Goal: Information Seeking & Learning: Learn about a topic

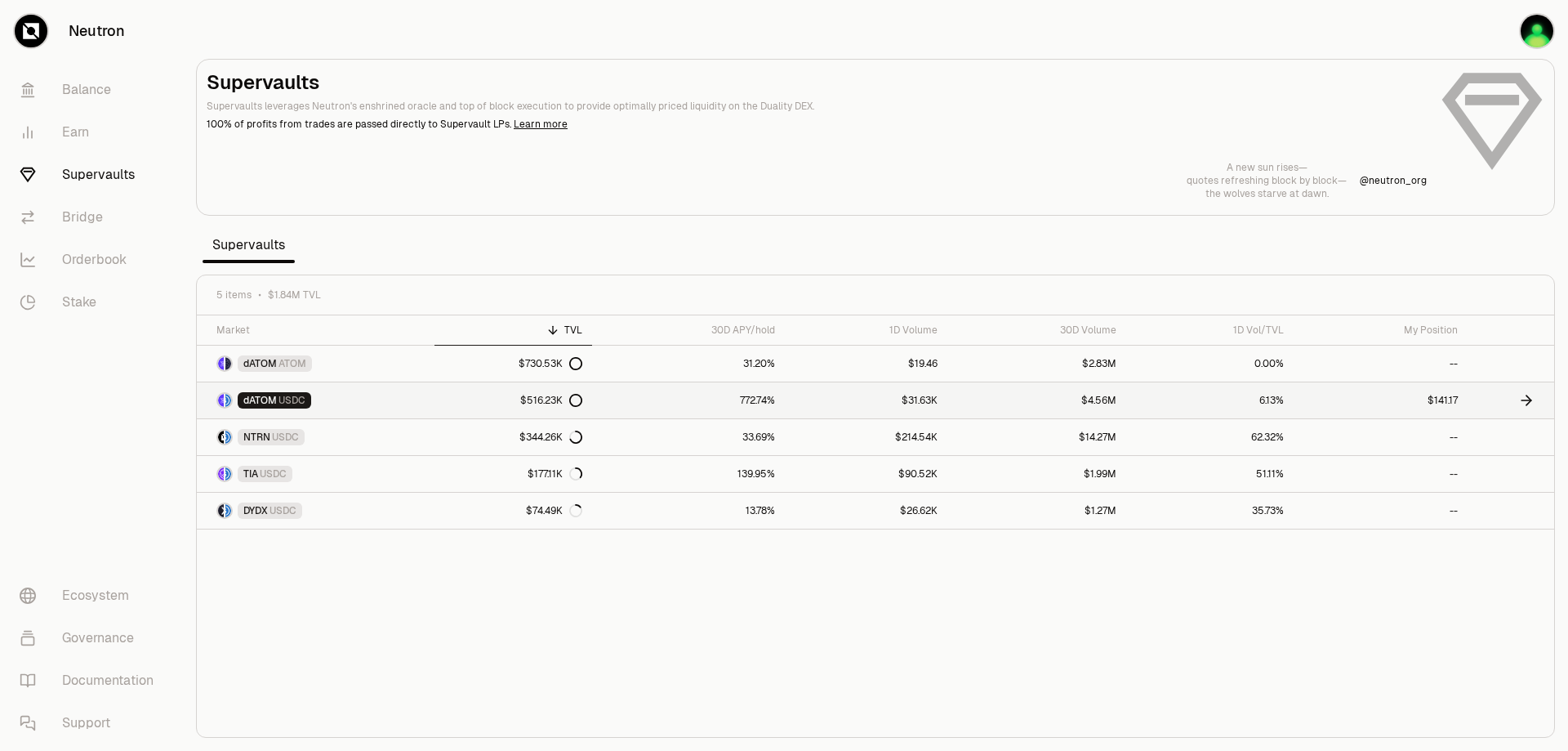
click at [1462, 399] on link "$141.17" at bounding box center [1381, 400] width 174 height 36
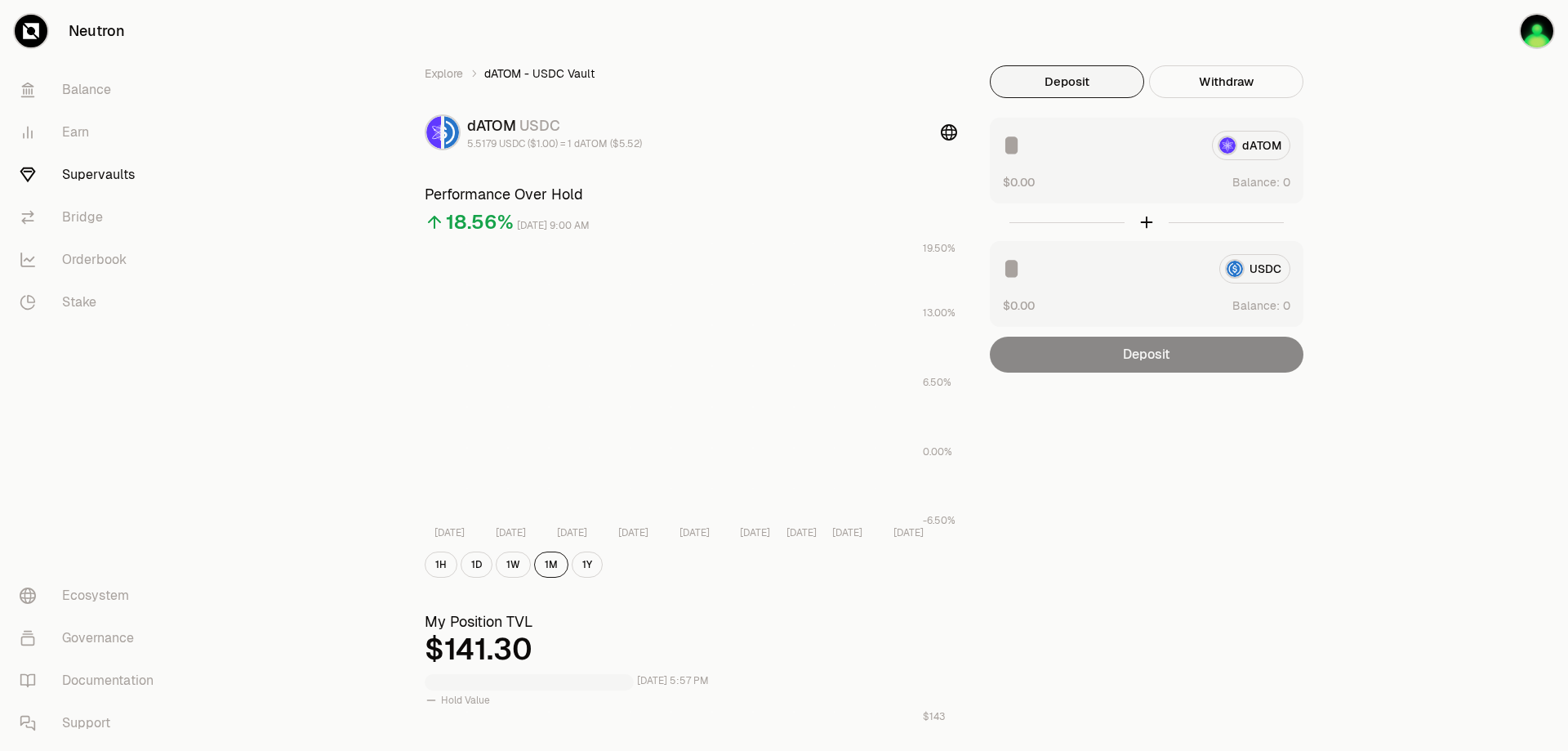
click at [1107, 288] on div "USDC $0.00 Balance:" at bounding box center [1146, 284] width 314 height 86
click at [1024, 266] on input at bounding box center [1104, 268] width 203 height 29
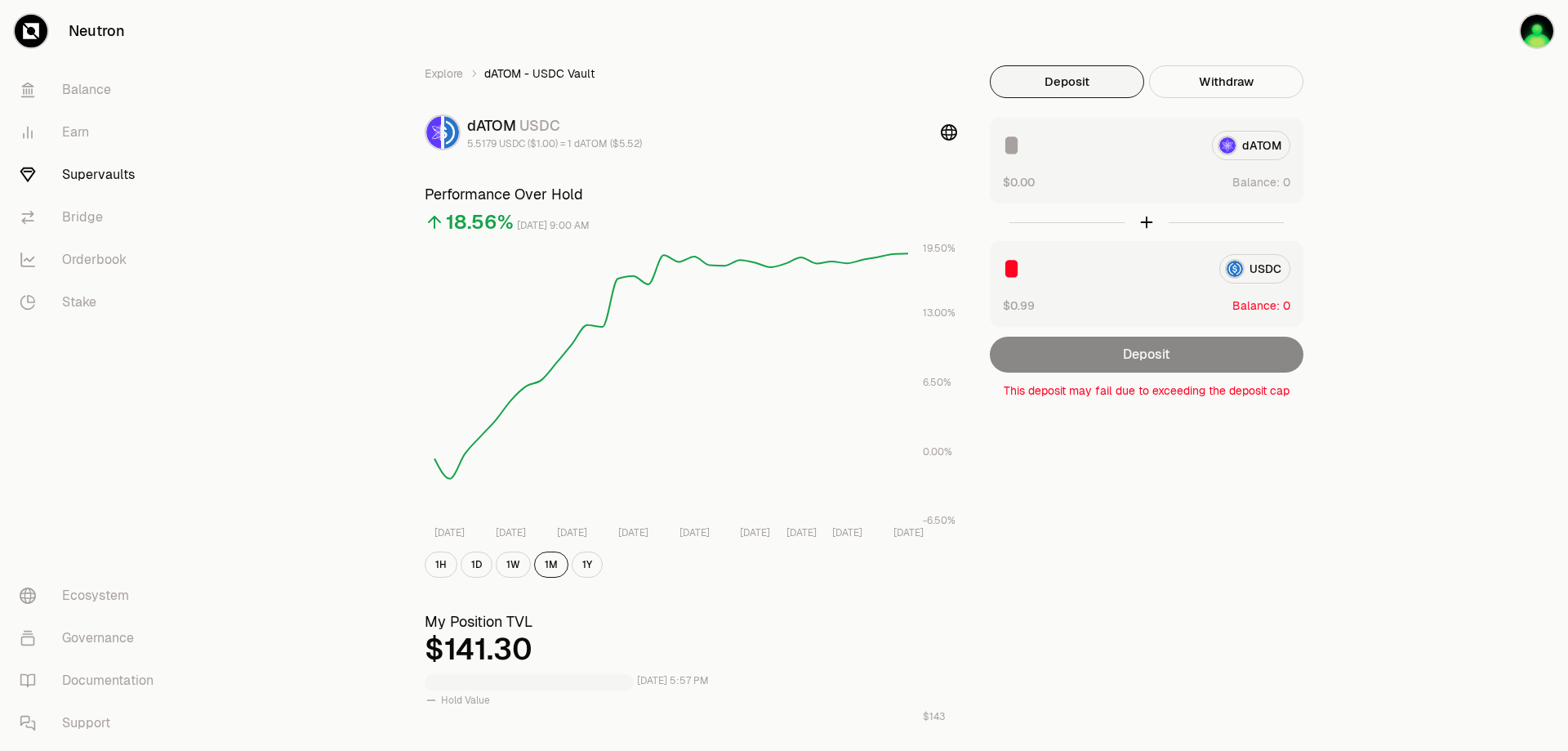
type input "*"
click at [1163, 605] on div "Explore dATOM - USDC Vault dATOM USDC 5.5179 USDC ($1.00) = 1 dATOM ($5.52) Per…" at bounding box center [875, 762] width 941 height 1396
click at [1084, 264] on input "*" at bounding box center [1104, 268] width 203 height 29
click at [1049, 521] on div "Explore dATOM - USDC Vault dATOM USDC 5.5179 USDC ($1.00) = 1 dATOM ($5.52) Per…" at bounding box center [875, 762] width 941 height 1396
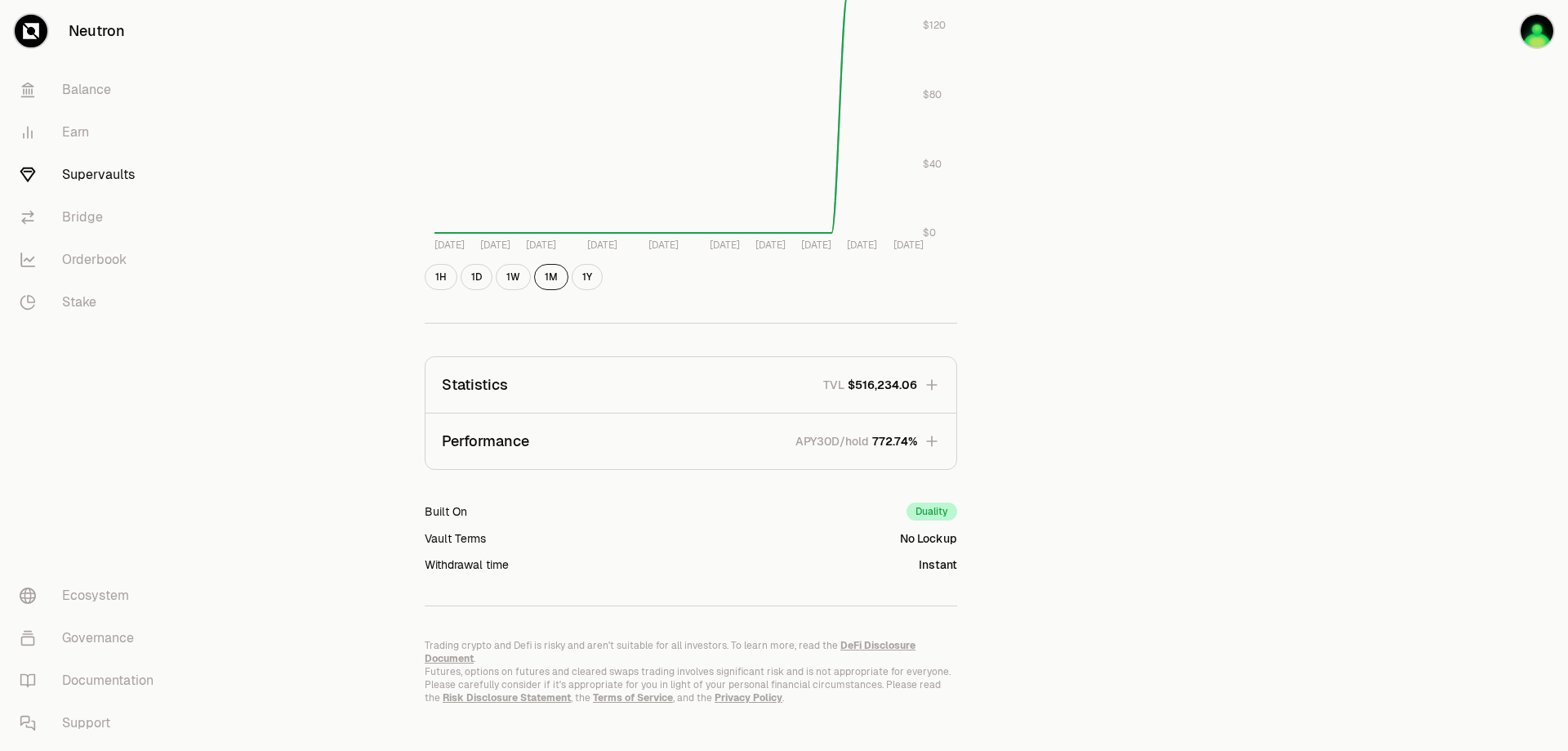
scroll to position [762, 0]
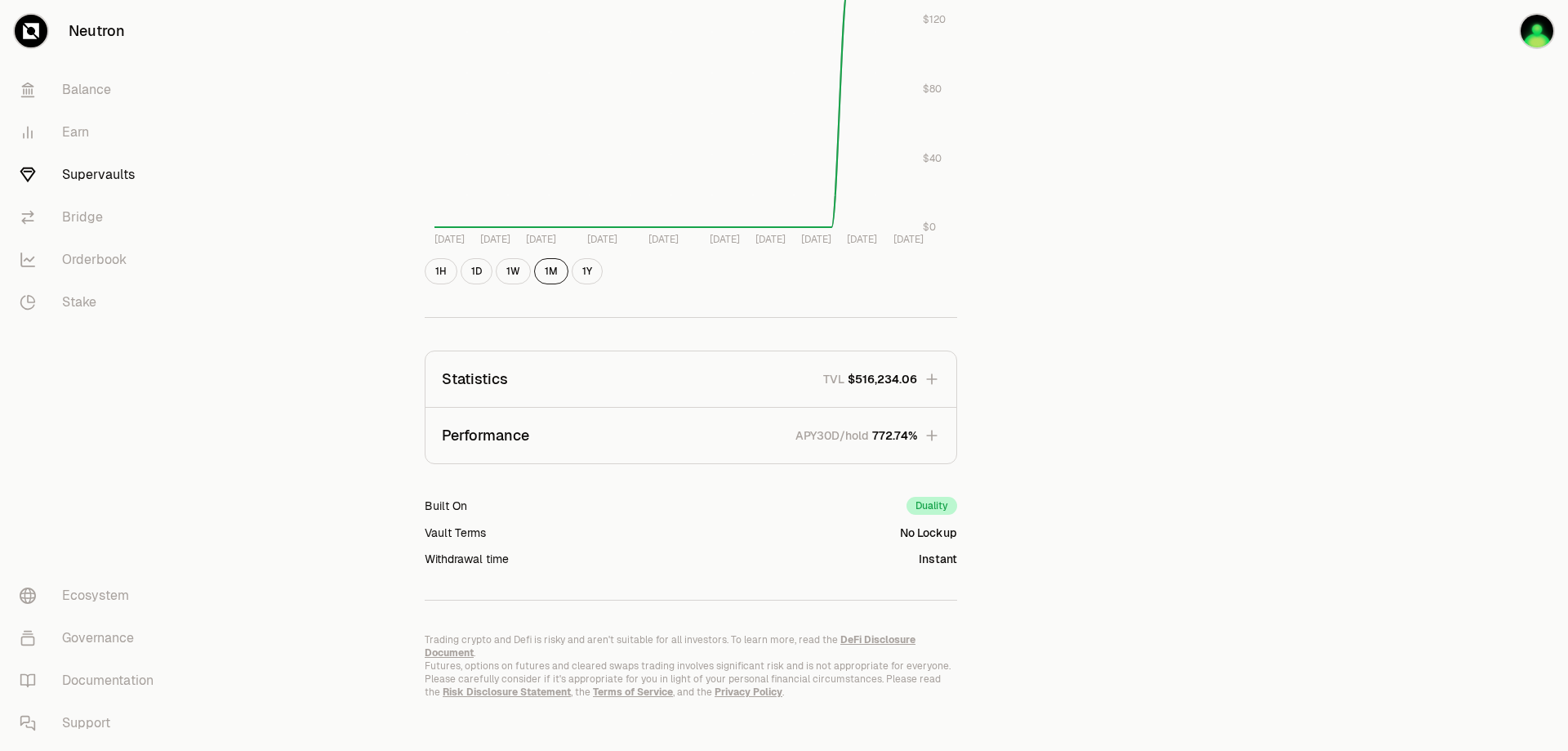
click at [923, 438] on button "Performance APY30D/hold 772.74%" at bounding box center [691, 435] width 531 height 55
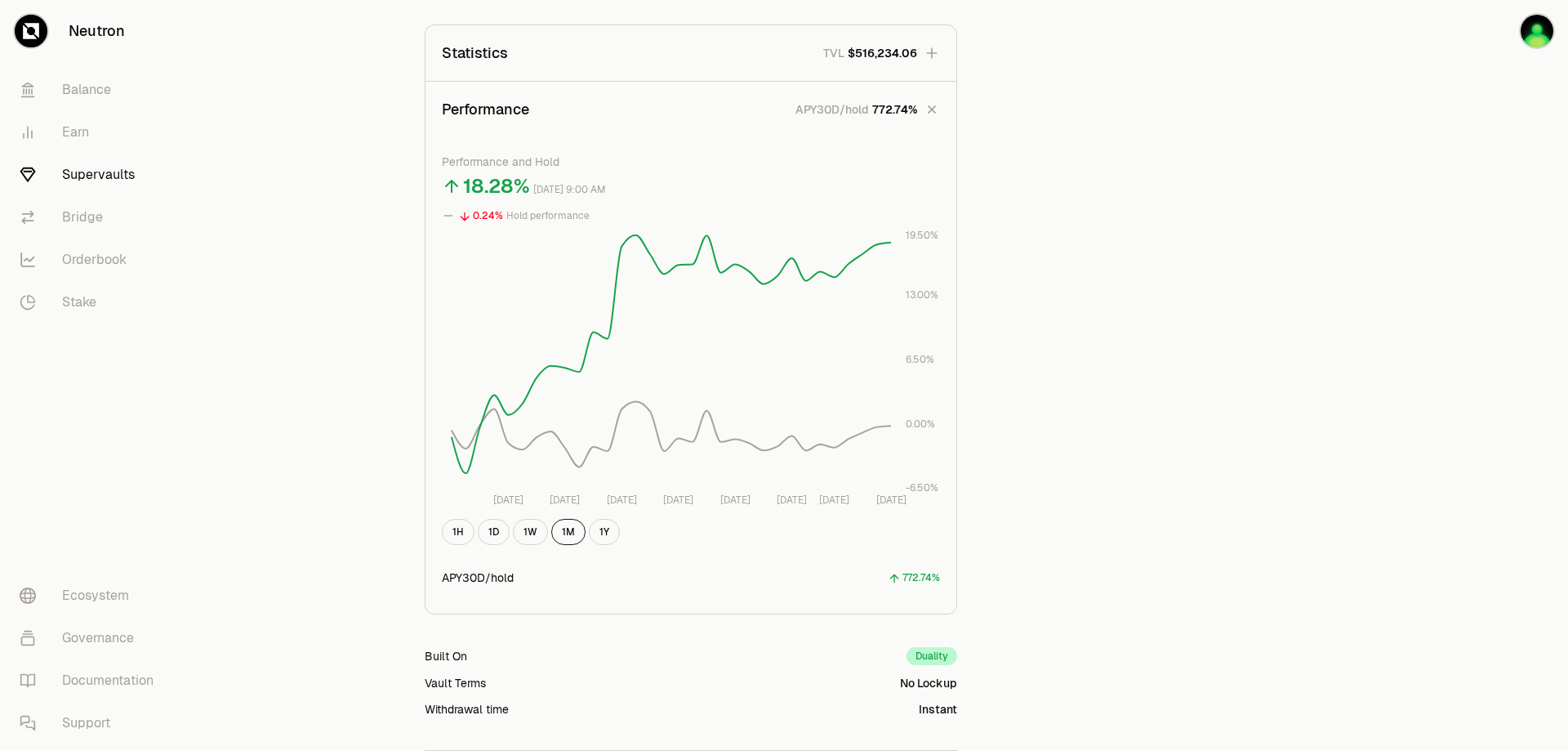
scroll to position [1089, 0]
click at [830, 103] on p "APY30D/hold" at bounding box center [832, 108] width 74 height 17
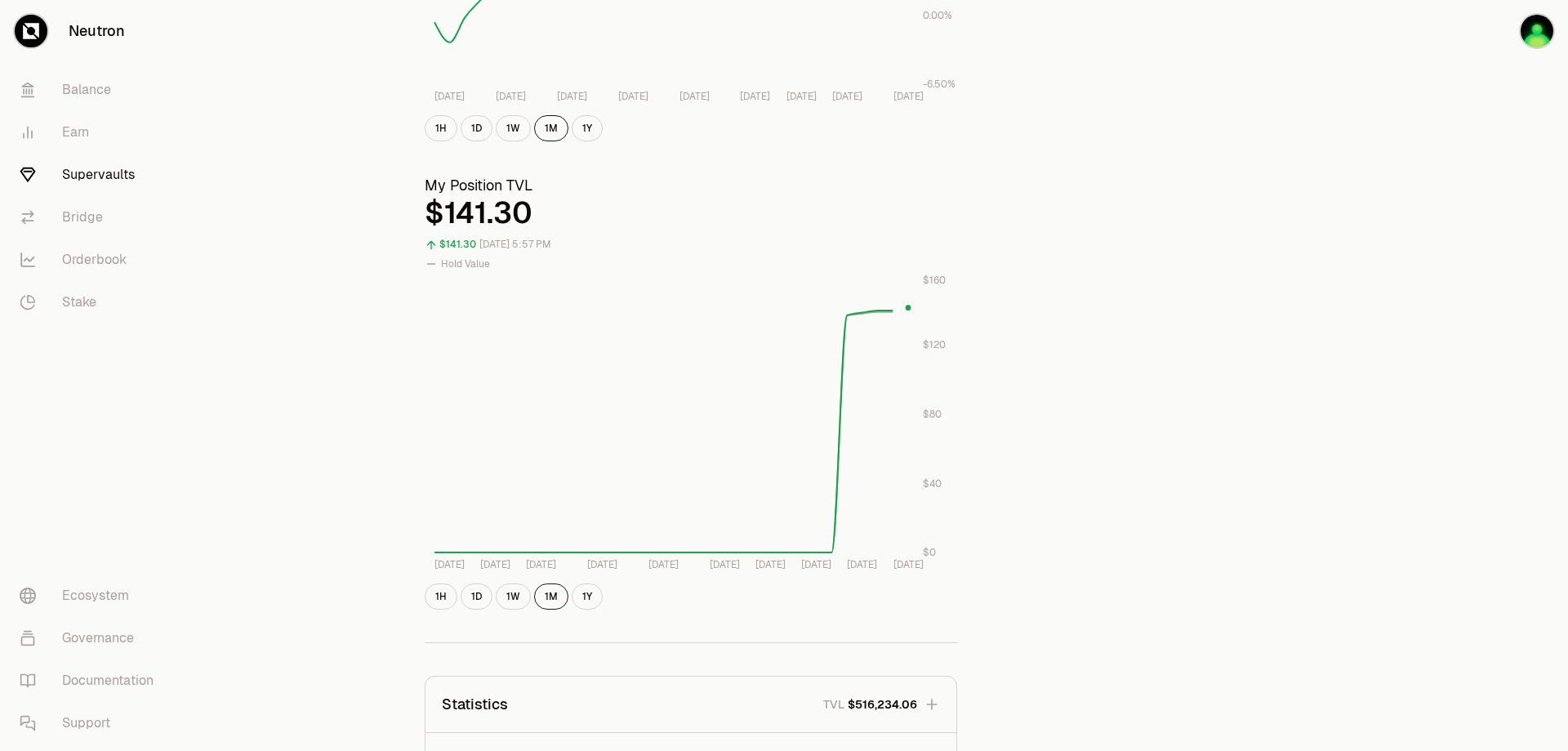
scroll to position [516, 0]
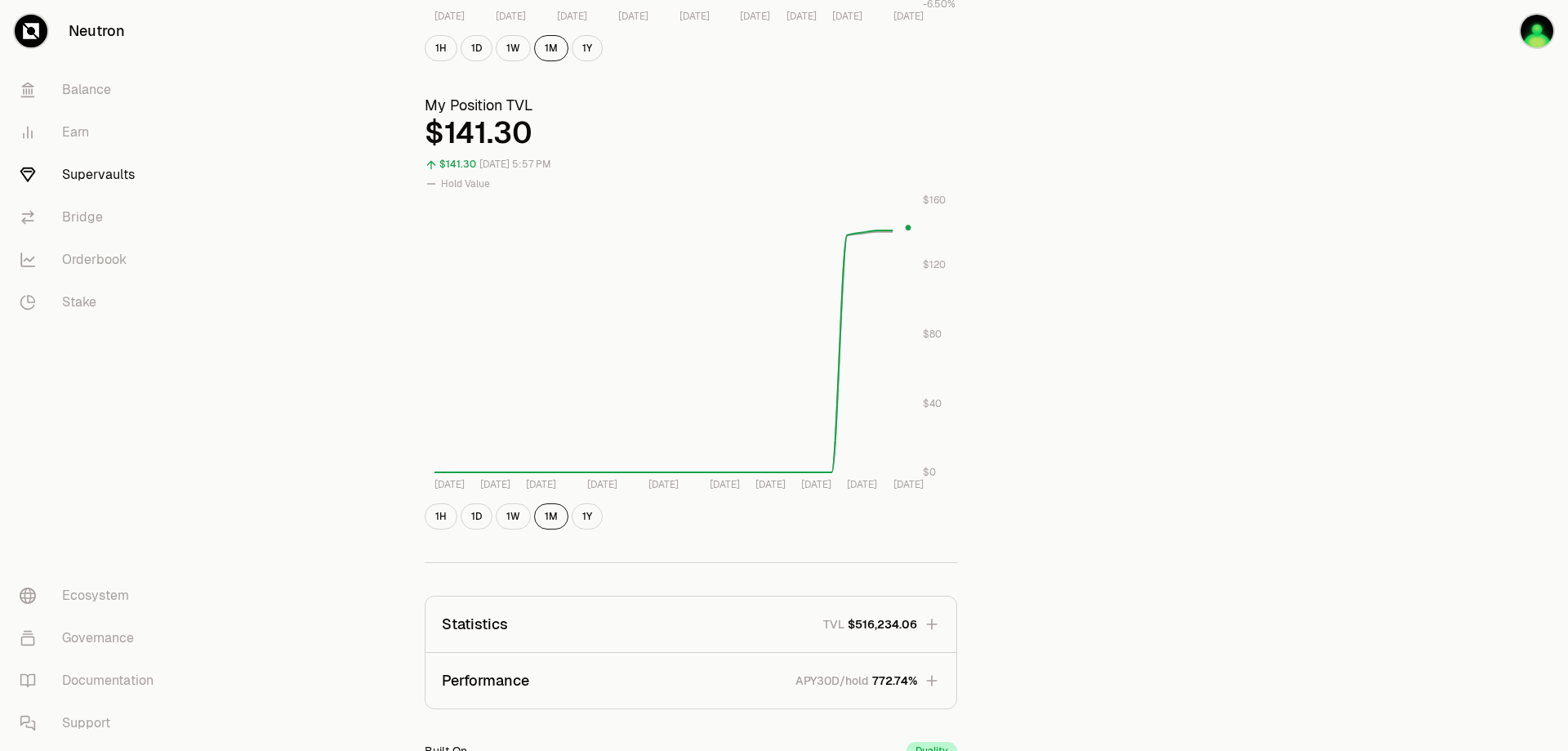
click at [884, 680] on span "772.74%" at bounding box center [895, 681] width 45 height 17
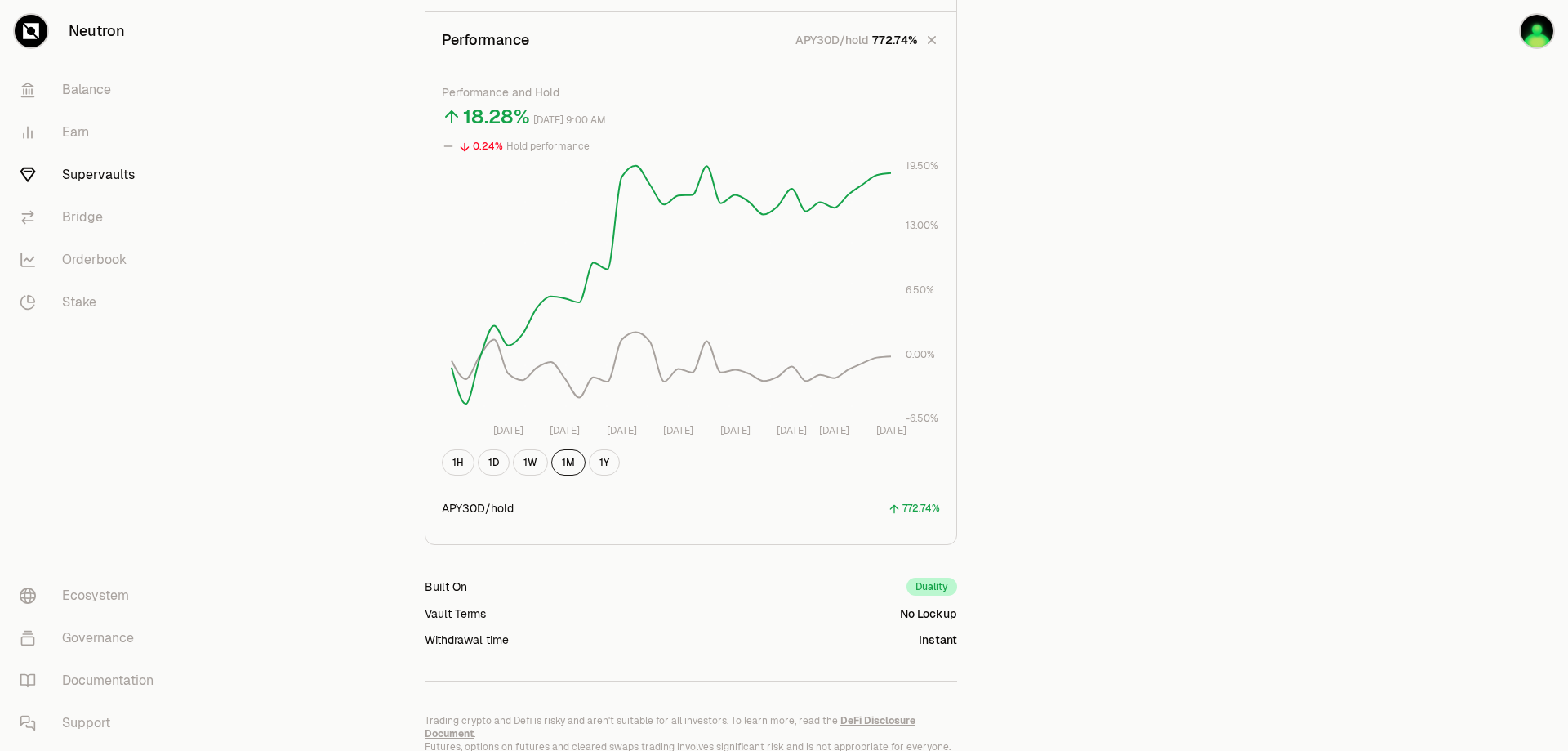
scroll to position [1156, 0]
click at [606, 457] on button "1Y" at bounding box center [604, 463] width 31 height 26
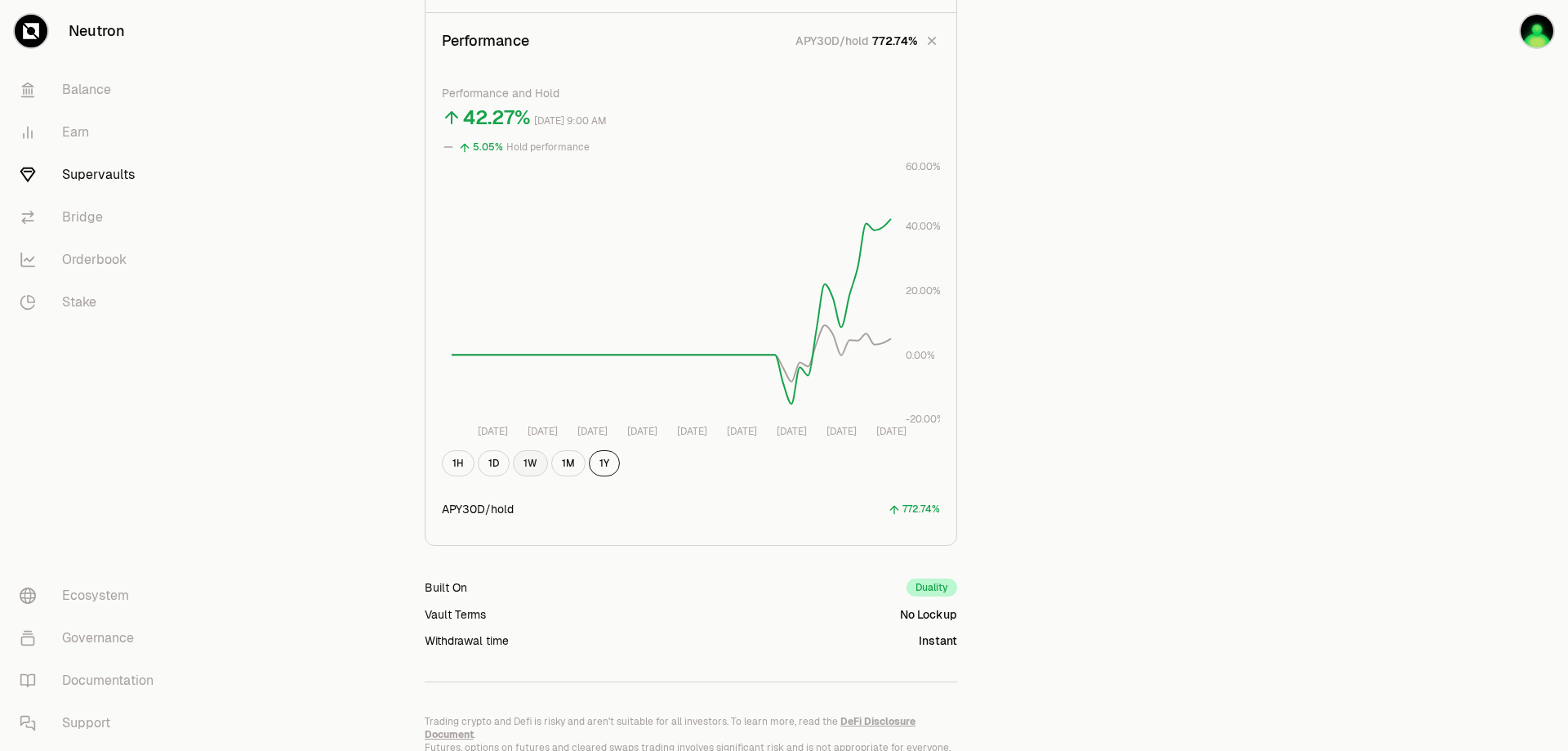
click at [526, 466] on button "1W" at bounding box center [531, 463] width 35 height 26
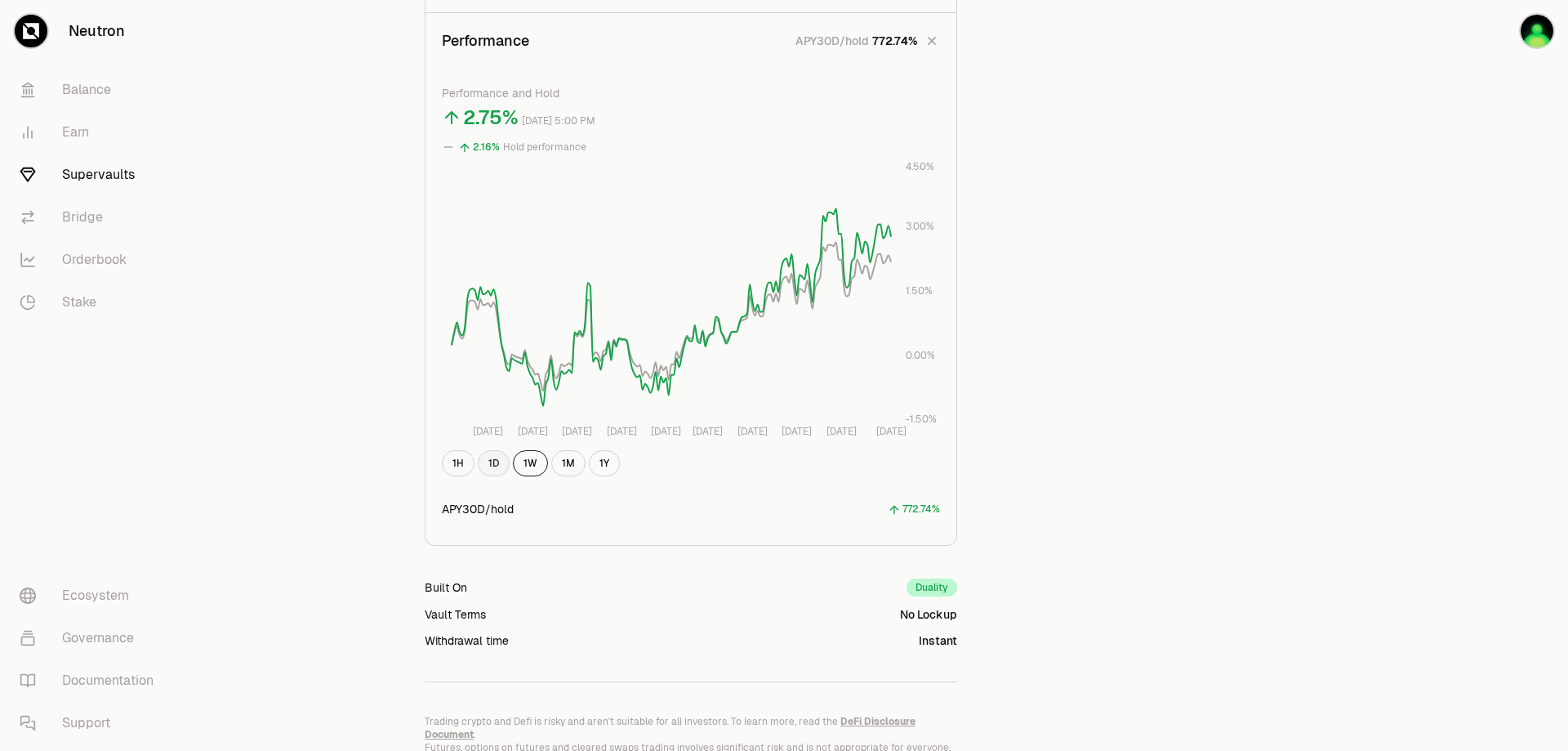
click at [497, 467] on button "1D" at bounding box center [494, 463] width 32 height 26
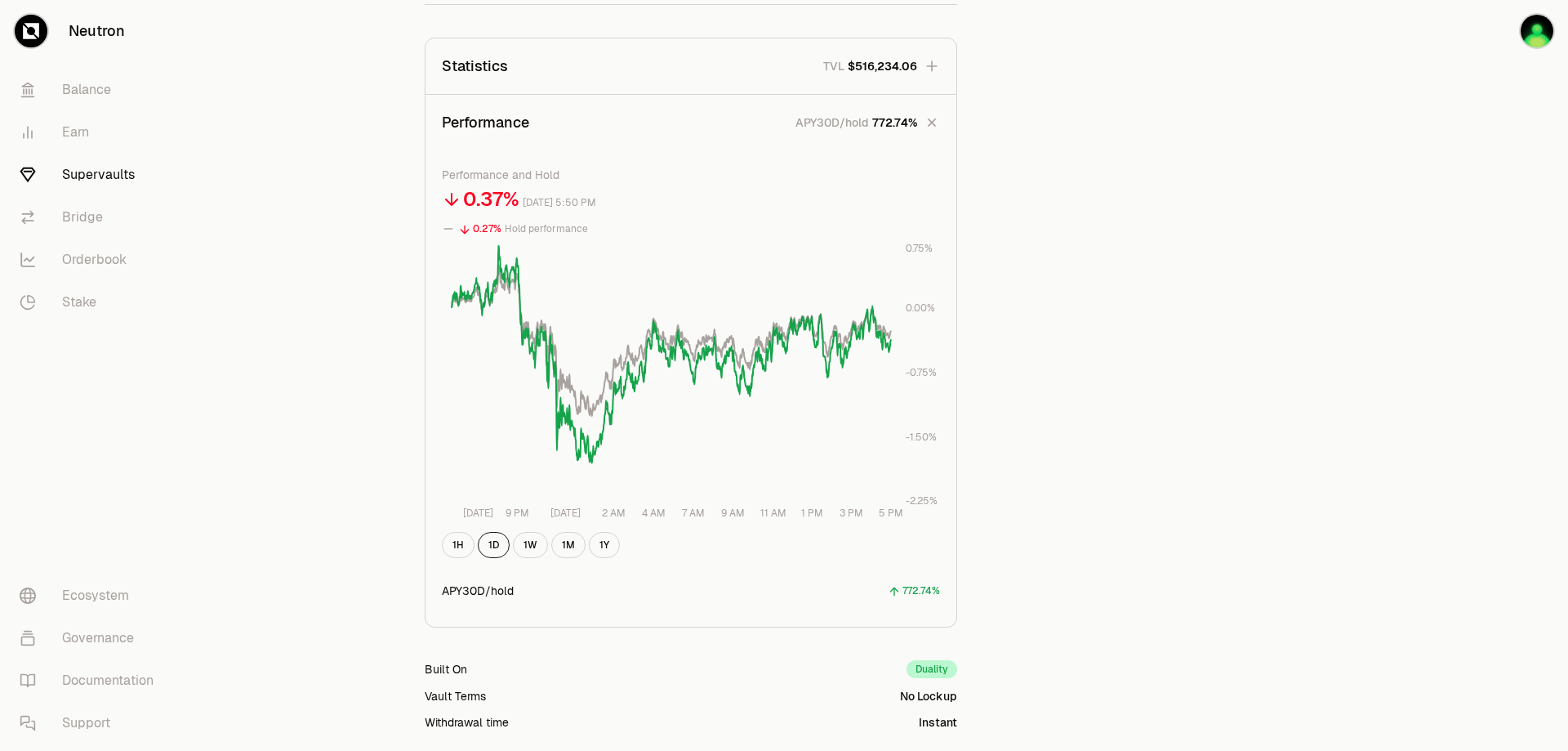
scroll to position [829, 0]
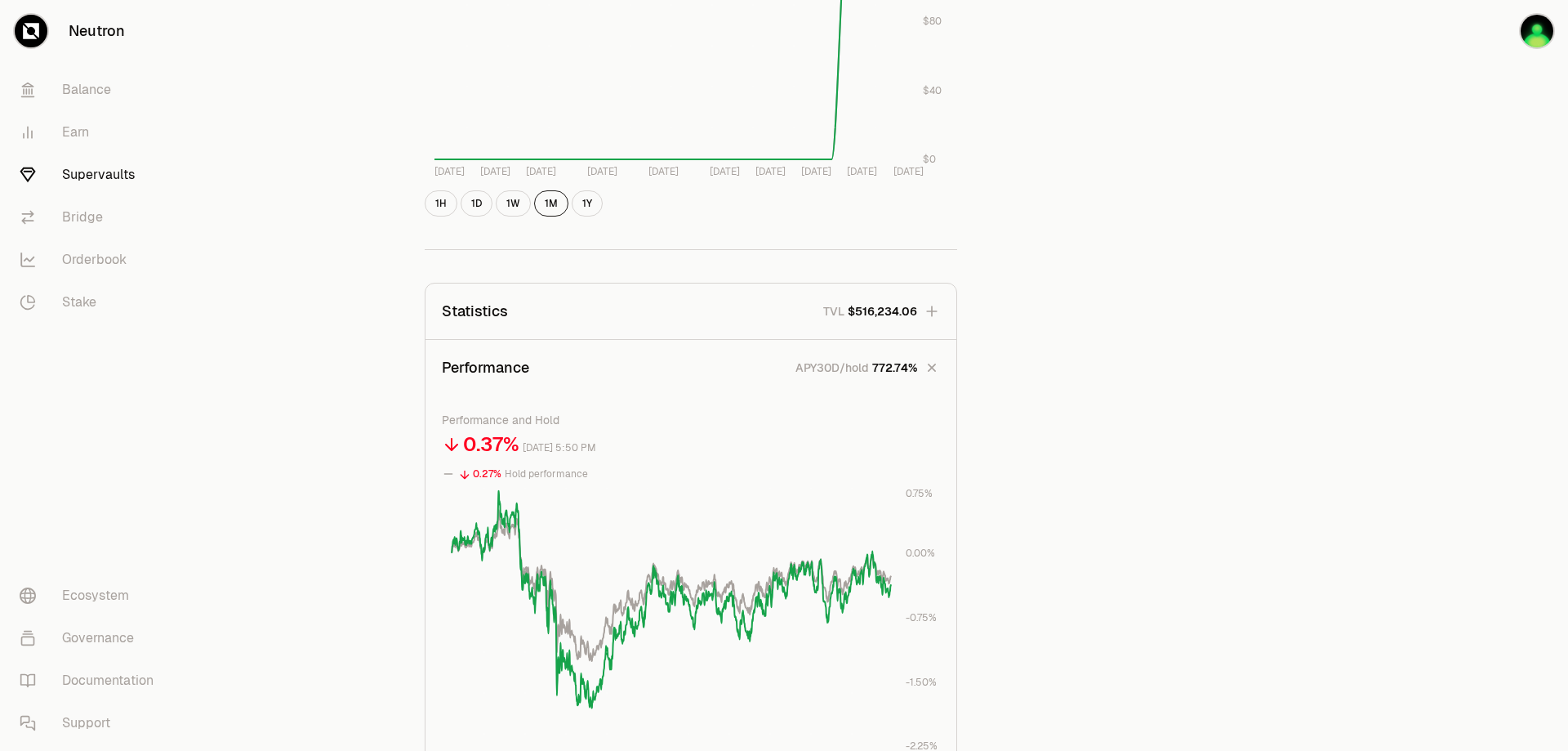
click at [934, 370] on icon "button" at bounding box center [933, 368] width 16 height 16
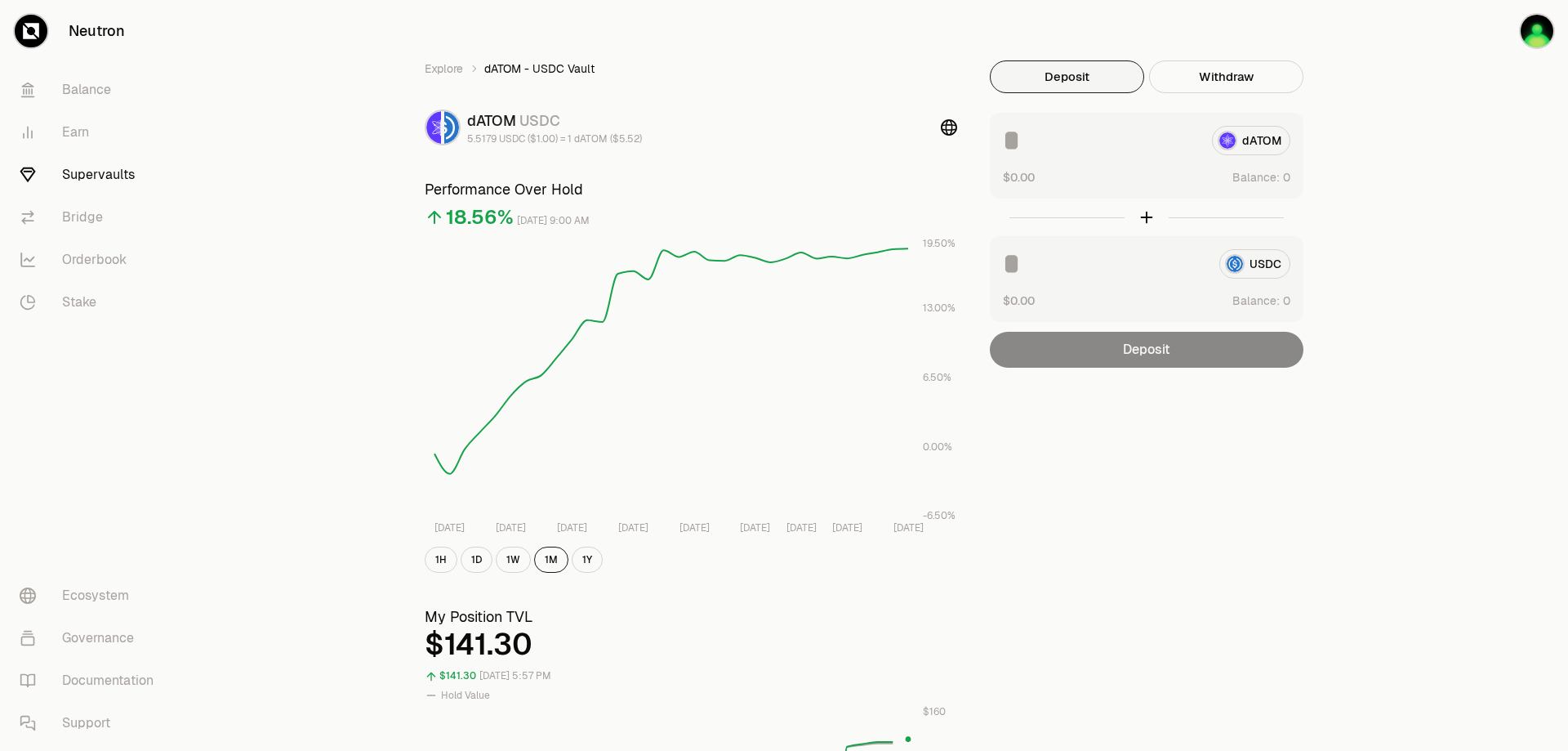
scroll to position [0, 0]
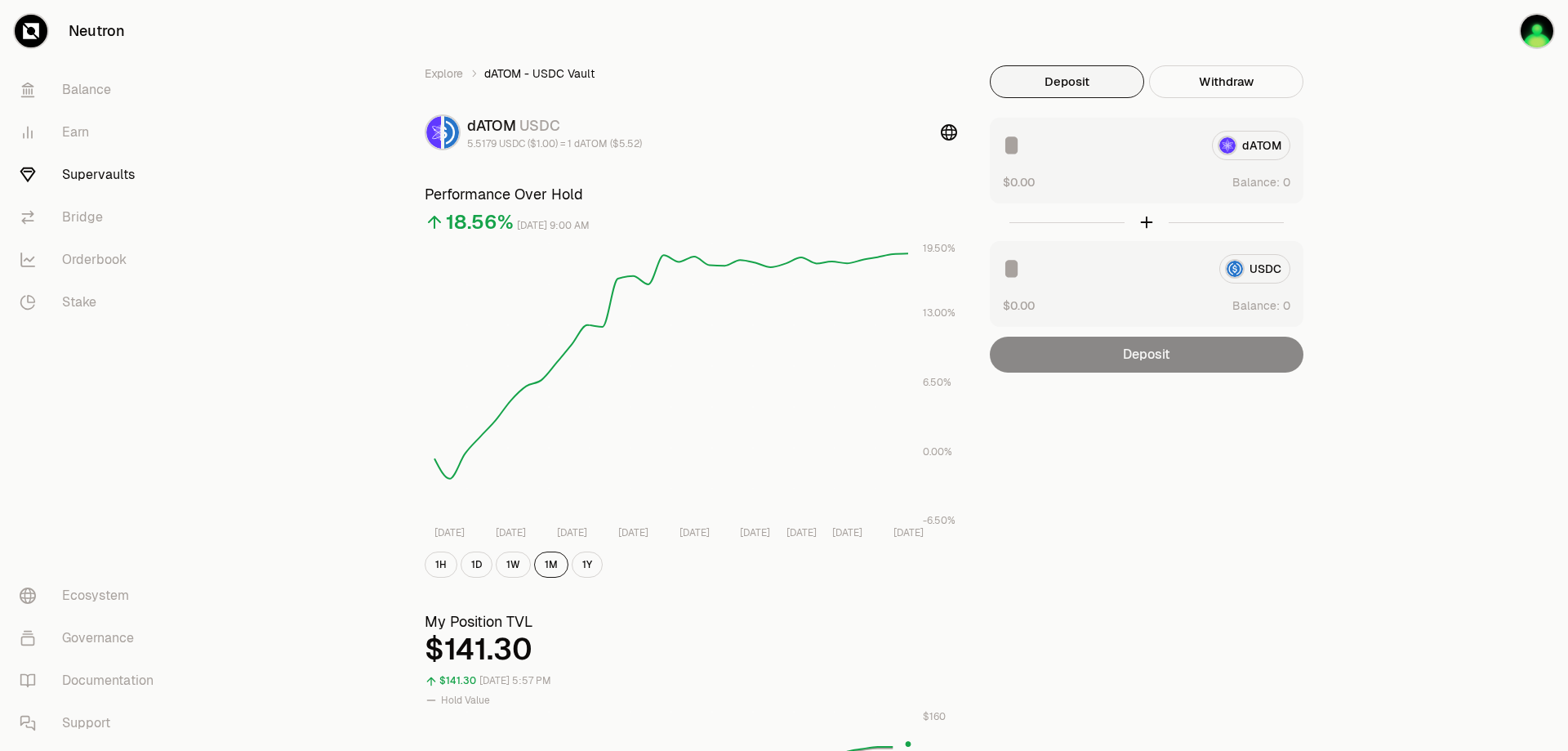
click at [80, 171] on link "Supervaults" at bounding box center [91, 175] width 170 height 42
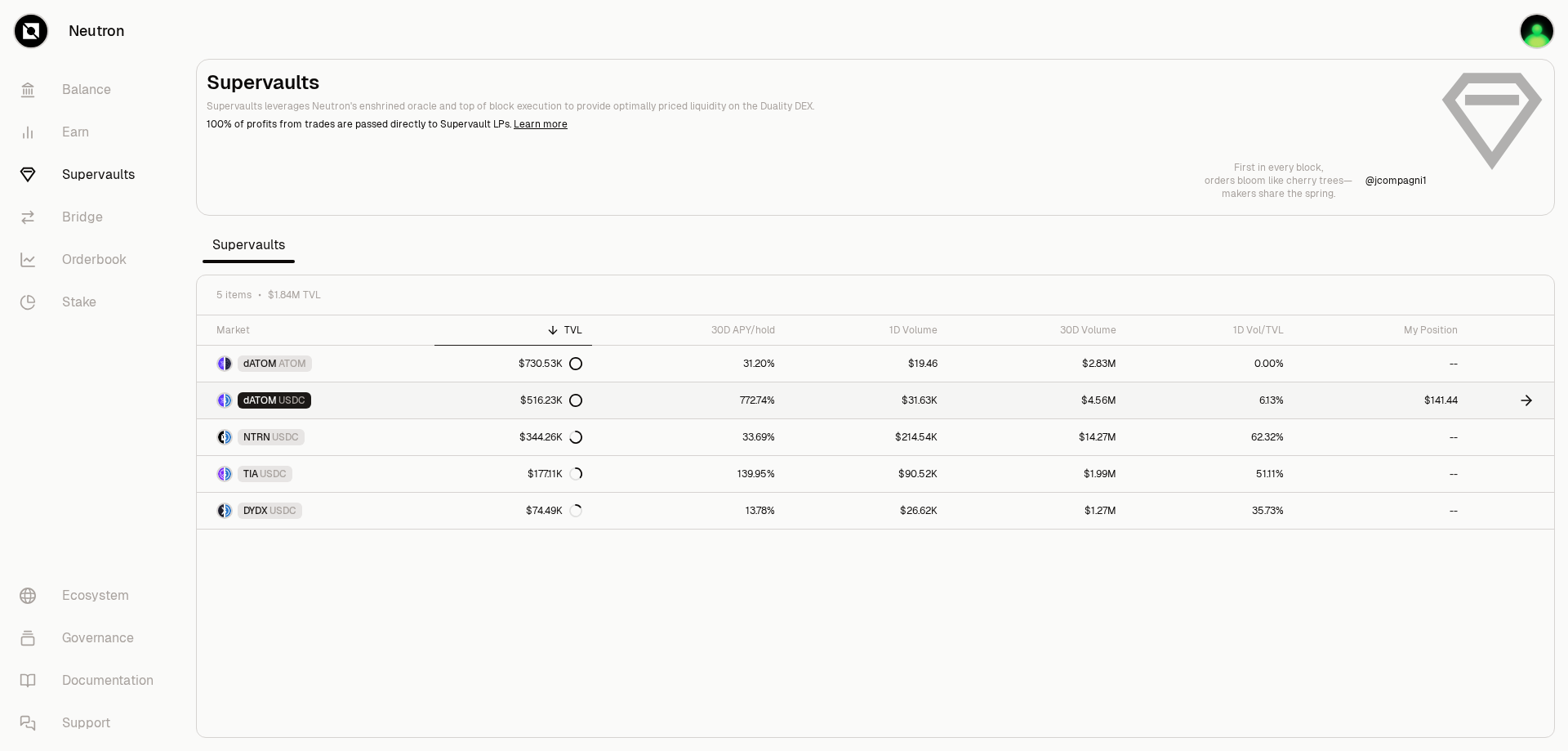
click at [440, 405] on link "$516.23K" at bounding box center [513, 400] width 158 height 36
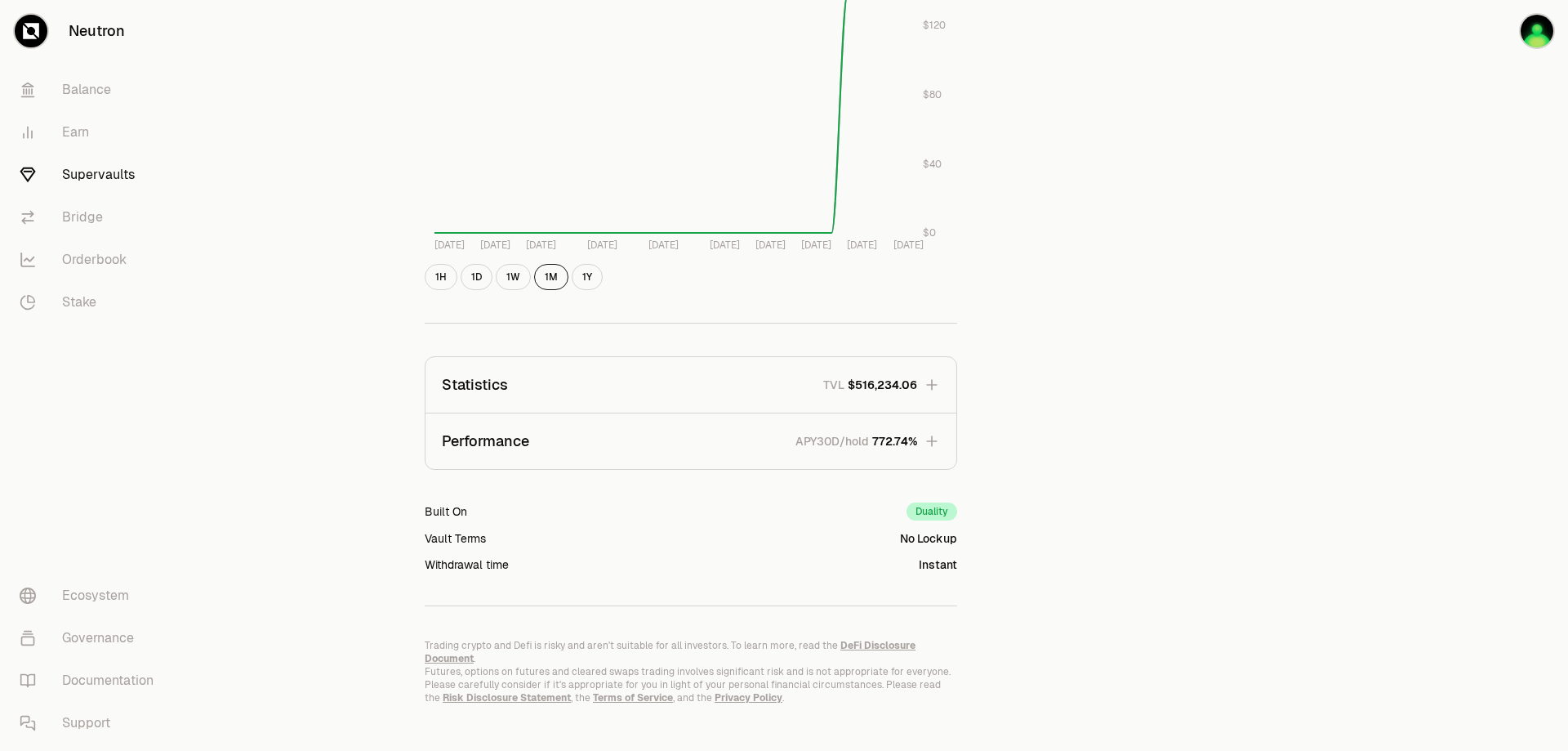
scroll to position [762, 0]
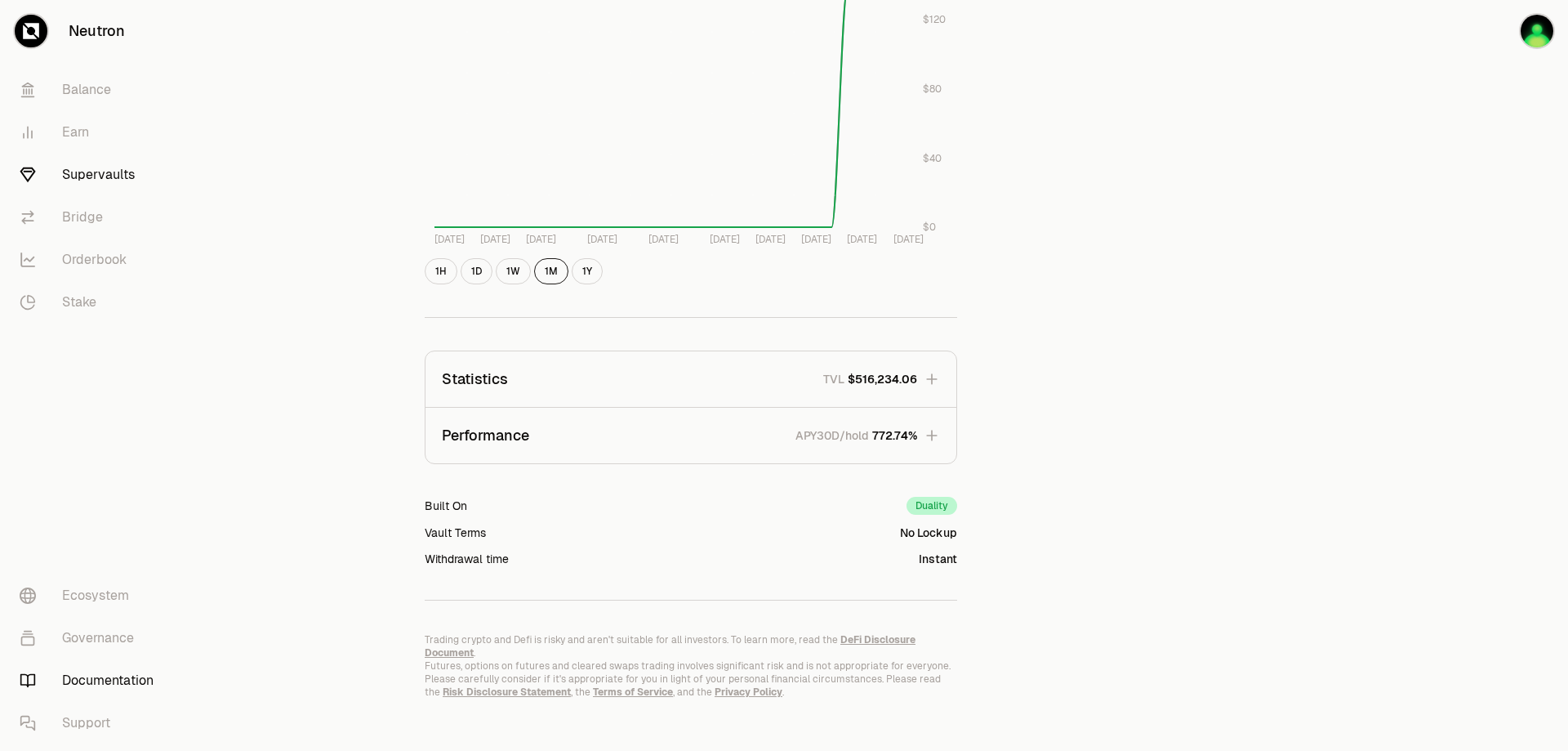
click at [112, 674] on link "Documentation" at bounding box center [91, 681] width 170 height 42
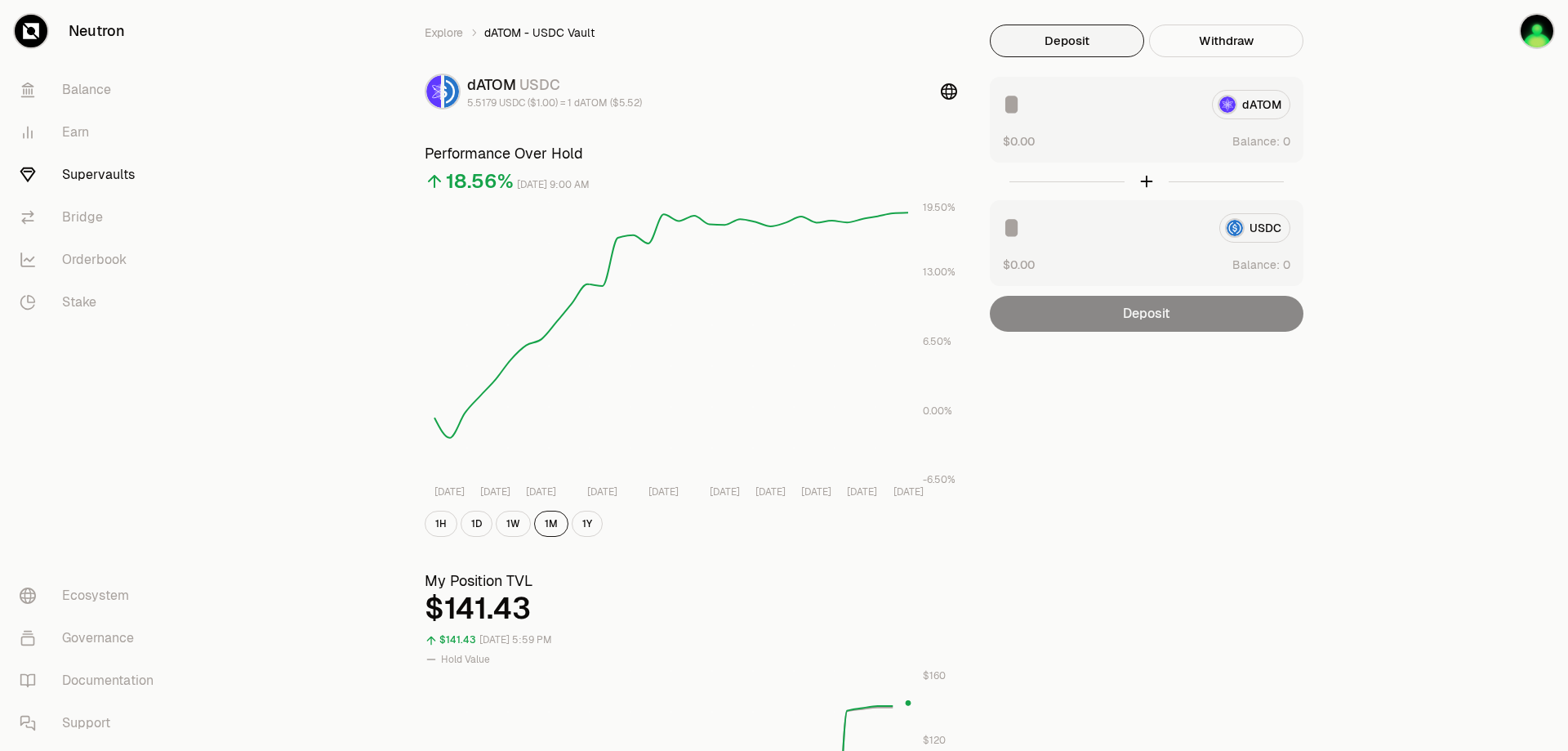
scroll to position [0, 0]
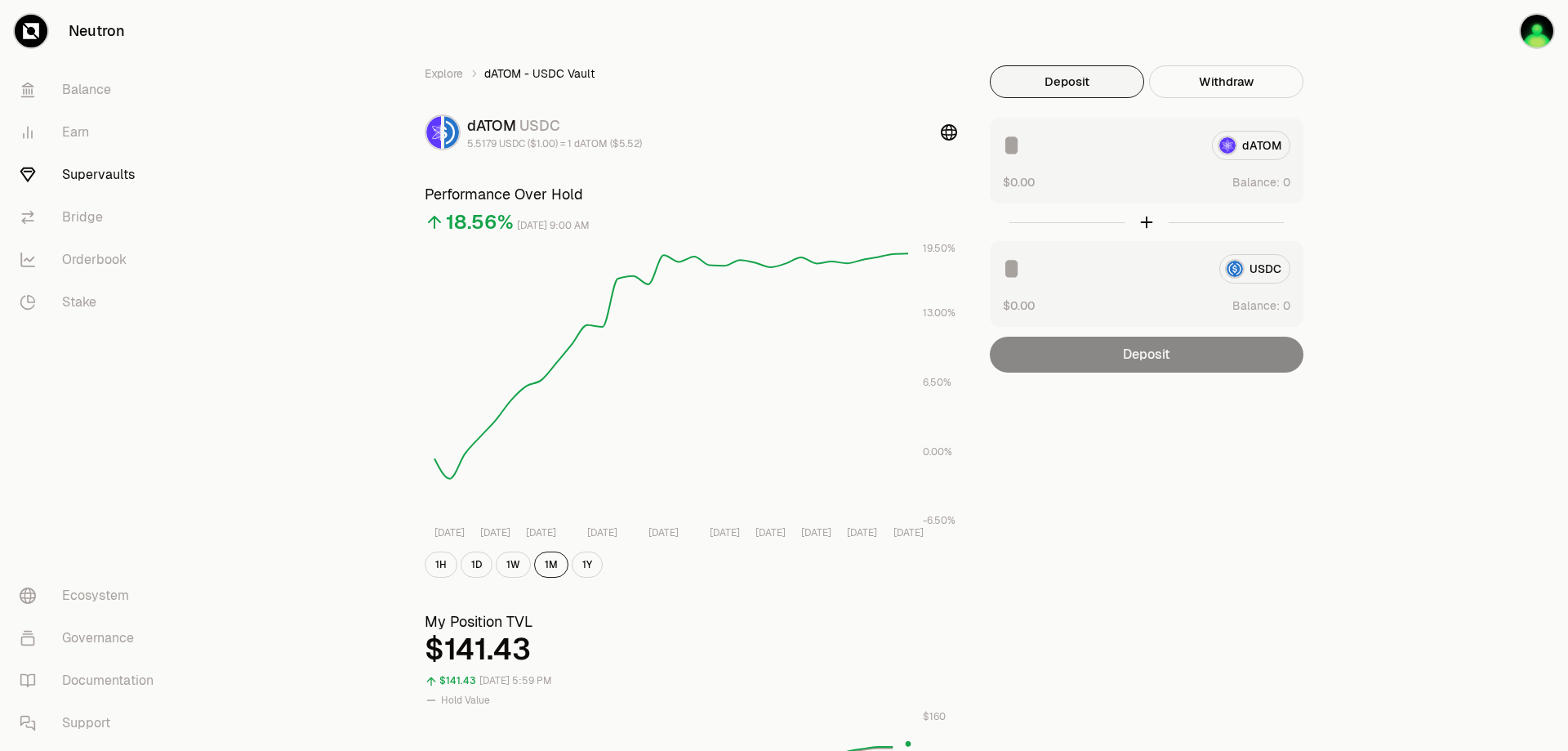
click at [109, 30] on link "Neutron" at bounding box center [91, 31] width 183 height 62
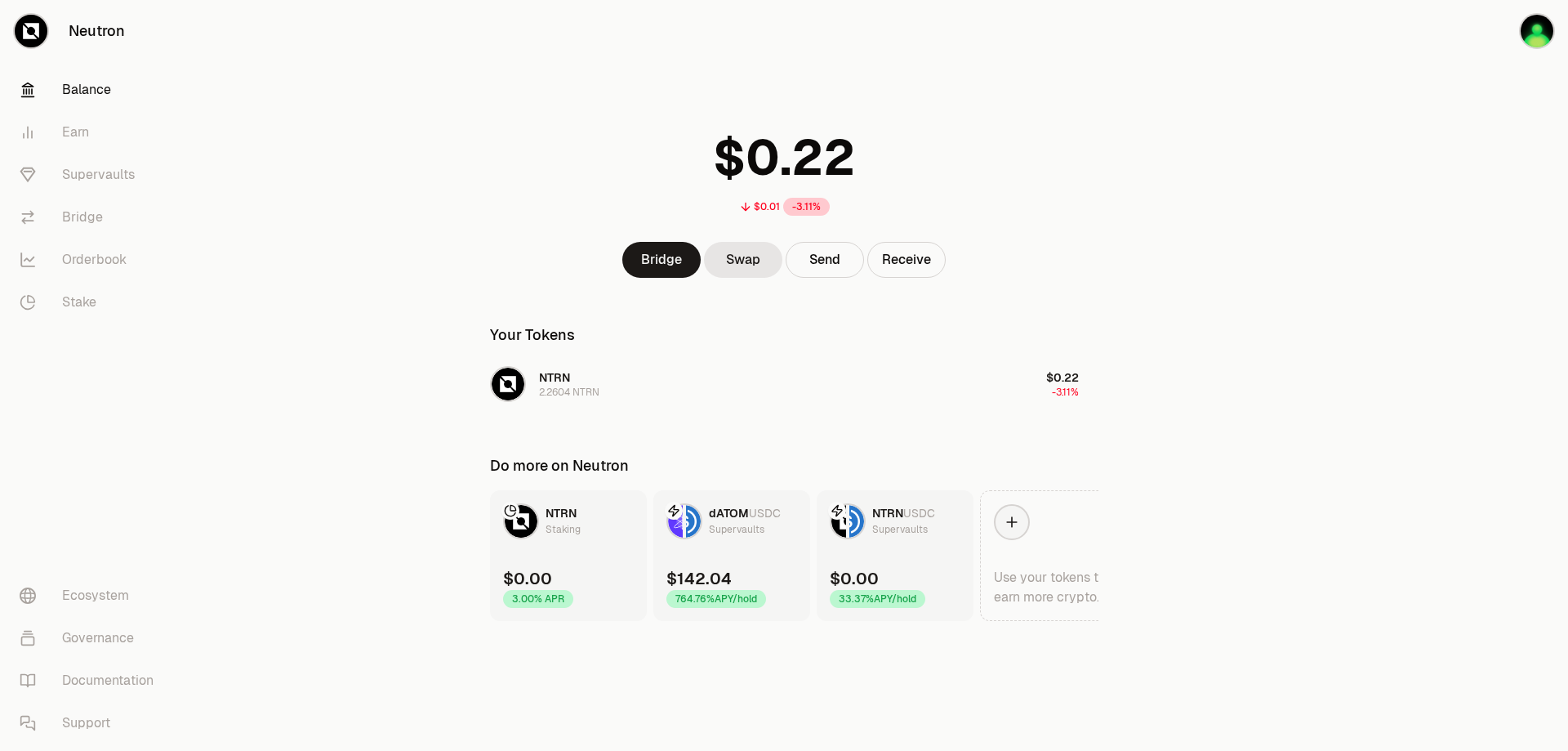
click at [222, 194] on main "$0.01 -3.11% Bridge Swap Send Receive Your Tokens NTRN 2.2604 NTRN $0.22 -3.11%…" at bounding box center [875, 343] width 1385 height 687
click at [730, 558] on link "dATOM USDC Supervaults $142.04 764.76% APY/hold" at bounding box center [732, 556] width 156 height 131
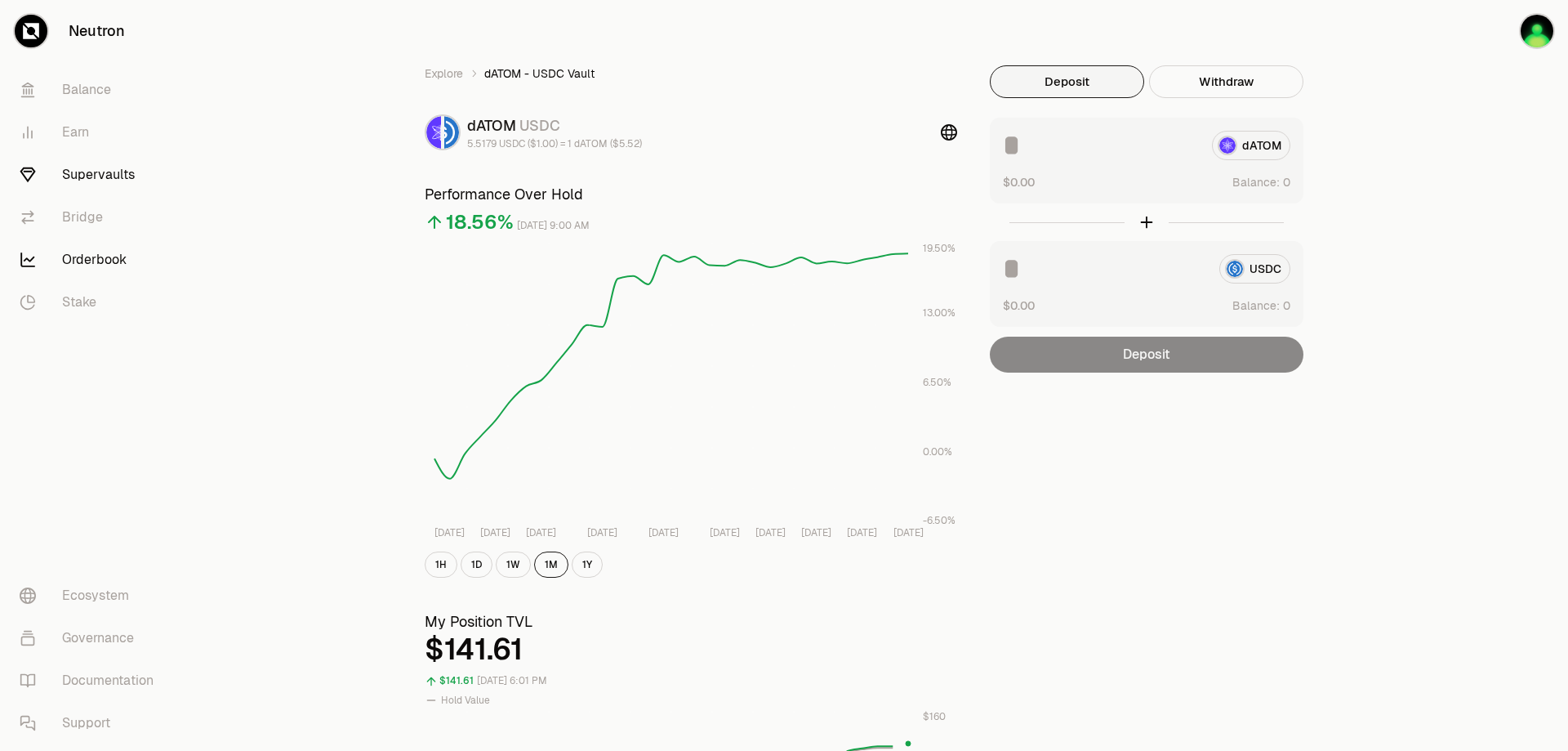
click at [105, 260] on link "Orderbook" at bounding box center [91, 259] width 170 height 42
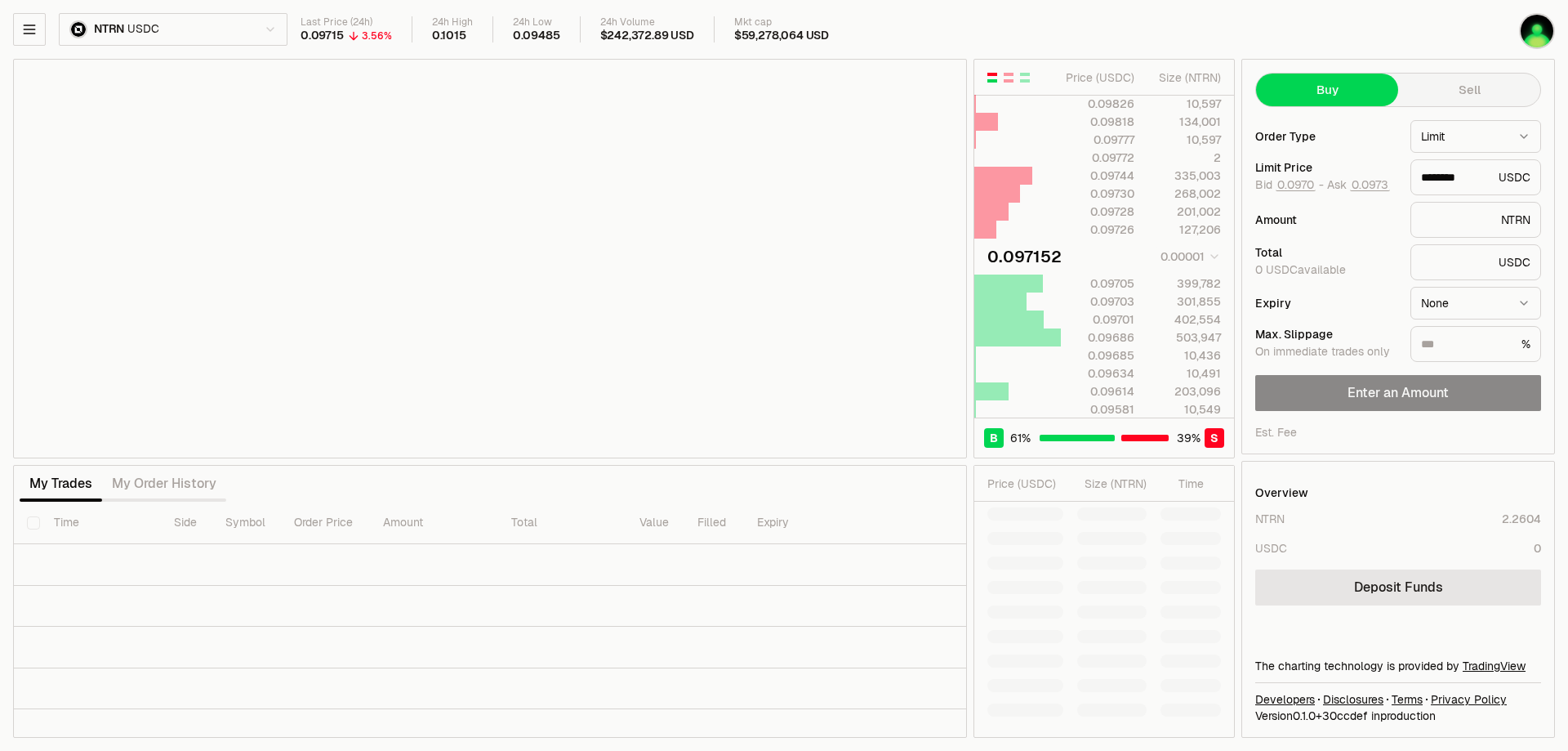
type input "********"
